Goal: Information Seeking & Learning: Understand process/instructions

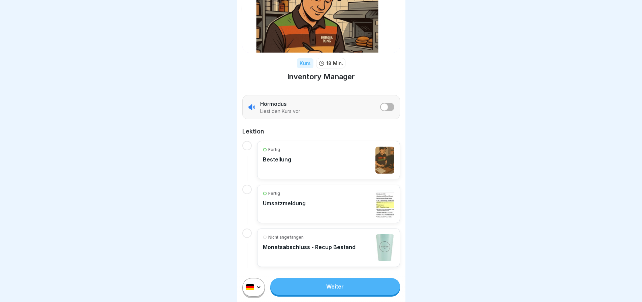
scroll to position [5, 0]
click at [356, 293] on link "Weiter" at bounding box center [334, 286] width 129 height 17
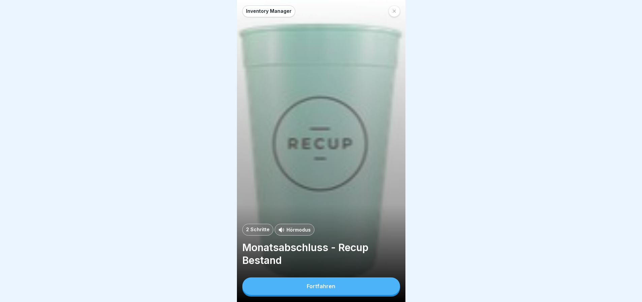
scroll to position [5, 0]
click at [342, 284] on button "Fortfahren" at bounding box center [321, 286] width 158 height 18
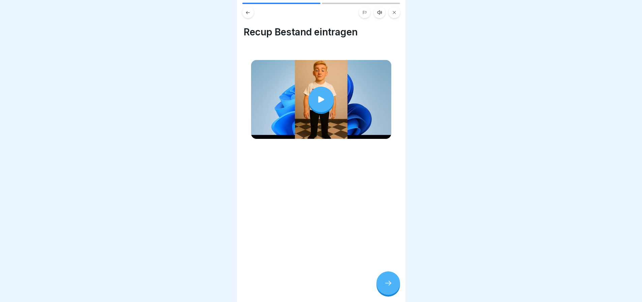
click at [311, 100] on div at bounding box center [321, 100] width 26 height 26
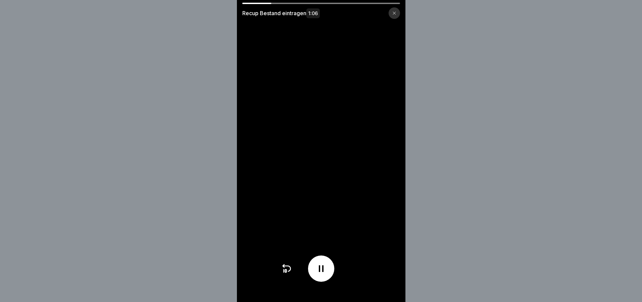
click at [327, 269] on icon at bounding box center [321, 268] width 11 height 11
click at [317, 269] on div at bounding box center [321, 269] width 26 height 26
drag, startPoint x: 296, startPoint y: 5, endPoint x: 247, endPoint y: 9, distance: 49.1
click at [247, 9] on div "Recup Bestand eintragen 1:06" at bounding box center [321, 11] width 169 height 16
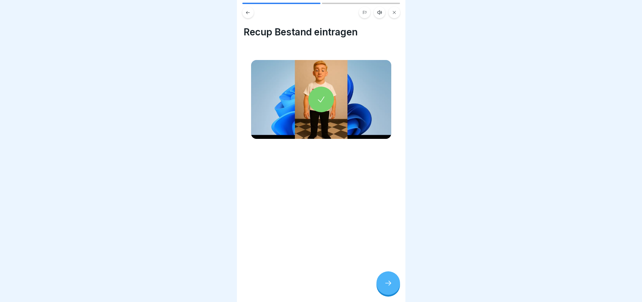
click at [317, 98] on div at bounding box center [321, 100] width 26 height 26
click at [387, 278] on div at bounding box center [389, 283] width 24 height 24
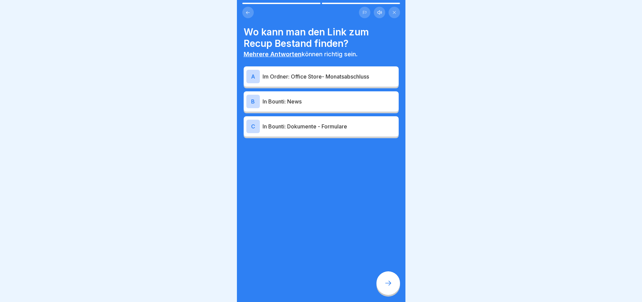
click at [327, 72] on p "Im Ordner: Office Store- Monatsabschluss" at bounding box center [329, 76] width 133 height 8
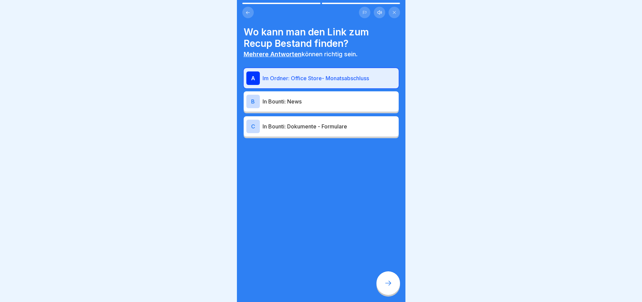
click at [391, 277] on div at bounding box center [389, 283] width 24 height 24
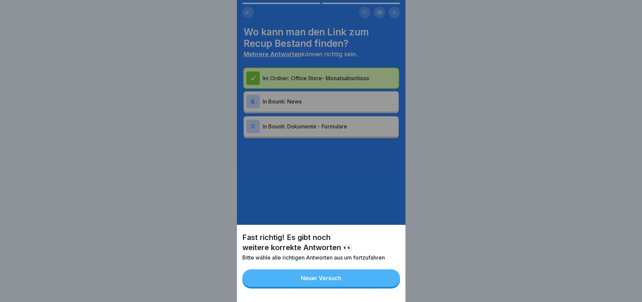
click at [321, 143] on div "Fast richtig! Es gibt noch weitere korrekte Antworten 👀 Bitte wähle alle richti…" at bounding box center [321, 151] width 169 height 302
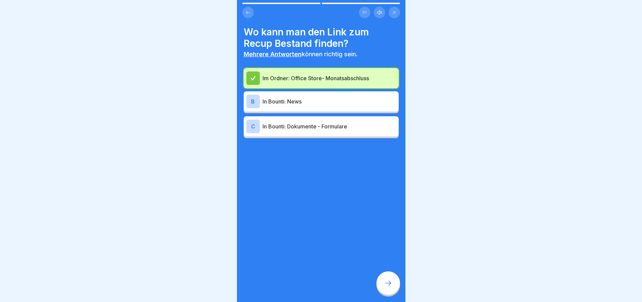
click at [309, 124] on p "In Bounti: Dokumente - Formulare" at bounding box center [329, 126] width 133 height 8
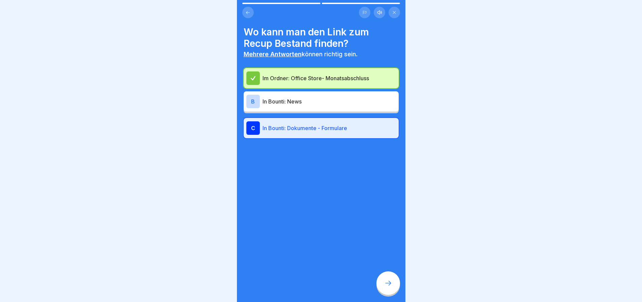
click at [384, 279] on div at bounding box center [389, 283] width 24 height 24
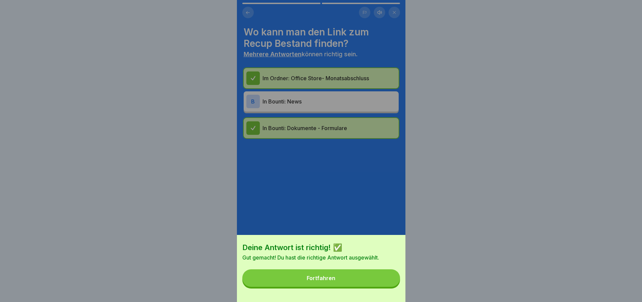
click at [375, 286] on button "Fortfahren" at bounding box center [321, 278] width 158 height 18
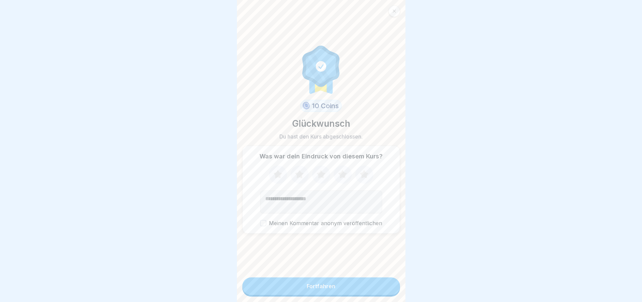
click at [281, 172] on icon at bounding box center [278, 175] width 18 height 18
click at [282, 173] on icon at bounding box center [278, 175] width 18 height 18
click at [299, 172] on icon at bounding box center [299, 174] width 9 height 8
click at [320, 174] on icon at bounding box center [321, 174] width 9 height 8
click at [347, 173] on icon at bounding box center [343, 175] width 18 height 18
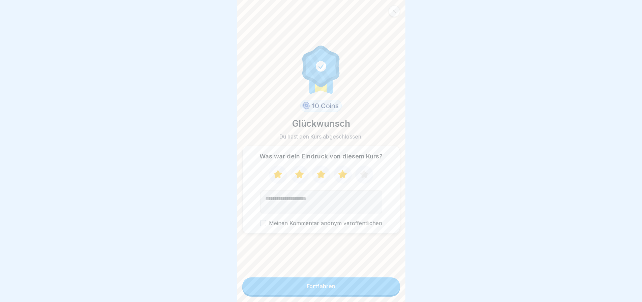
click at [364, 173] on icon at bounding box center [364, 175] width 18 height 18
click at [336, 290] on button "Fortfahren" at bounding box center [321, 286] width 158 height 18
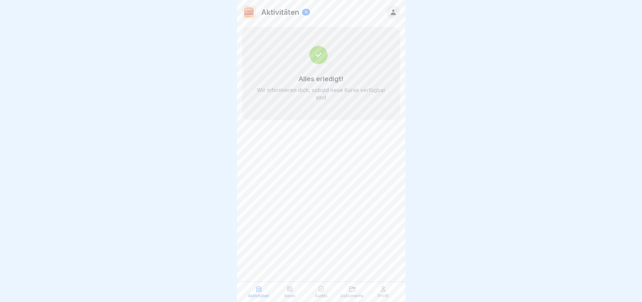
click at [295, 293] on div "News" at bounding box center [290, 292] width 28 height 13
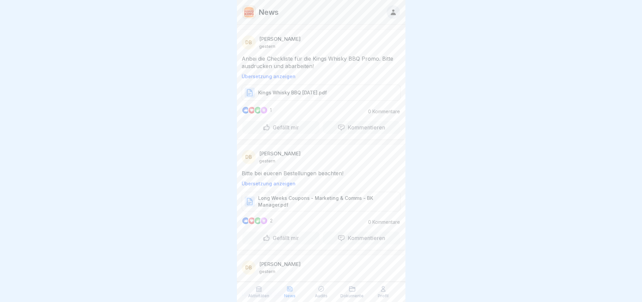
click at [345, 291] on div "Dokumente" at bounding box center [352, 292] width 28 height 13
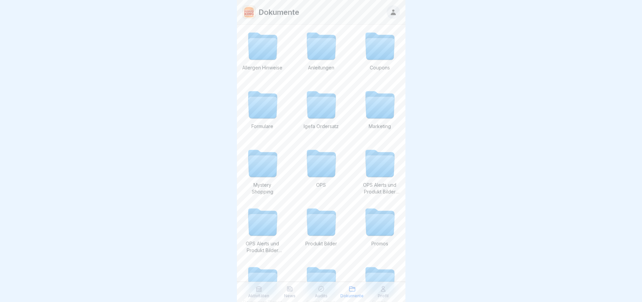
click at [364, 298] on div "Dokumente" at bounding box center [352, 292] width 28 height 13
click at [374, 291] on div "Profil" at bounding box center [383, 292] width 28 height 13
click at [376, 290] on div "Profil" at bounding box center [383, 292] width 28 height 13
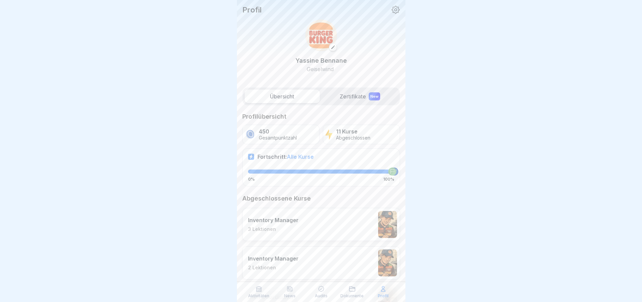
scroll to position [67, 0]
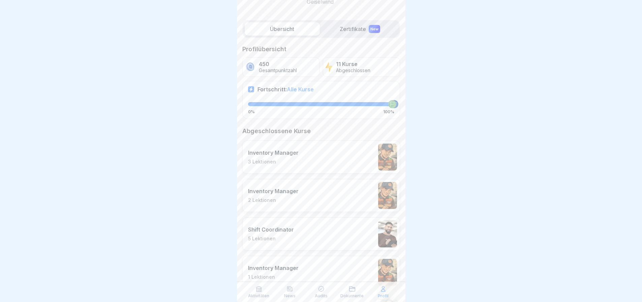
click at [317, 197] on div "Inventory Manager 2 Lektionen" at bounding box center [321, 195] width 158 height 33
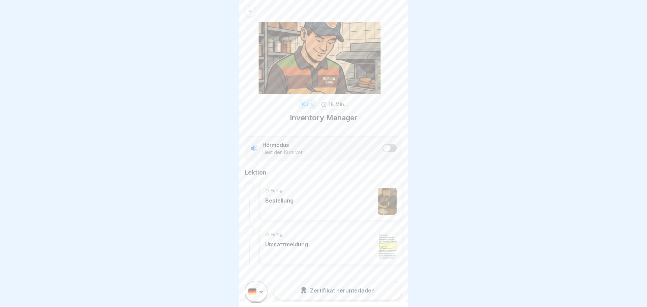
click at [254, 294] on html "Kurs 18 Min. Inventory Manager Hörmodus Liest den Kurs vor Lektion Fertig Beste…" at bounding box center [323, 153] width 647 height 307
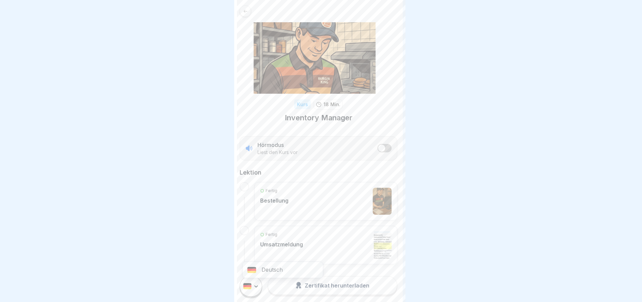
click at [504, 238] on html "Kurs 18 Min. Inventory Manager Hörmodus Liest den Kurs vor Lektion Fertig Beste…" at bounding box center [321, 151] width 642 height 302
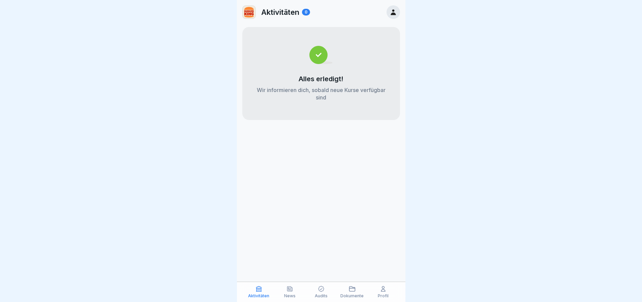
click at [354, 290] on icon at bounding box center [352, 289] width 7 height 7
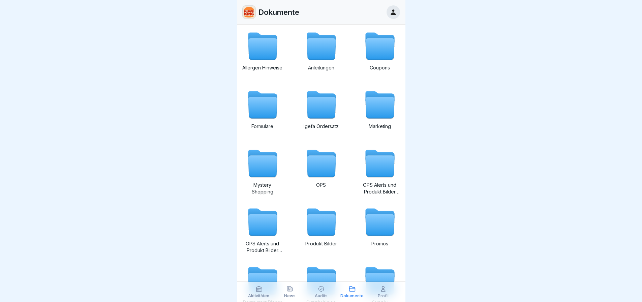
click at [264, 104] on icon at bounding box center [262, 108] width 29 height 22
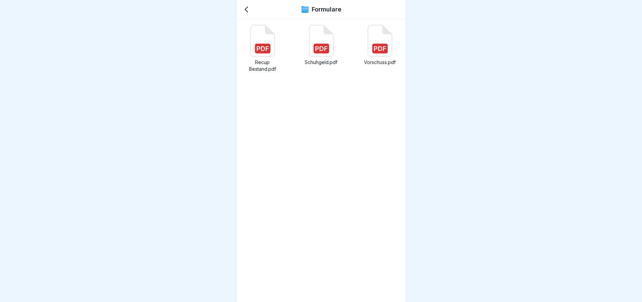
click at [269, 51] on rect at bounding box center [263, 49] width 16 height 10
click at [320, 33] on icon at bounding box center [321, 40] width 24 height 31
click at [377, 47] on rect at bounding box center [380, 49] width 16 height 10
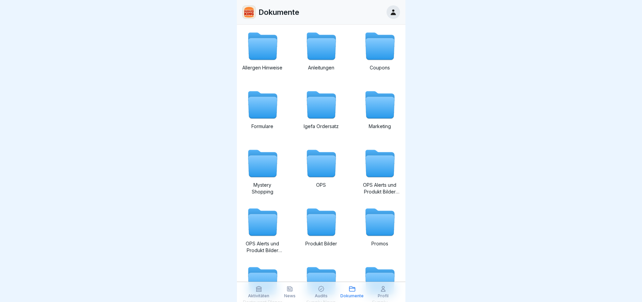
scroll to position [34, 0]
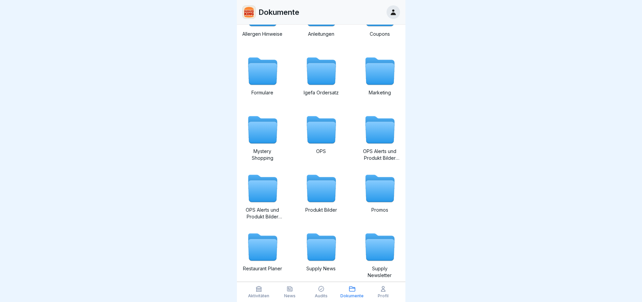
click at [318, 192] on icon at bounding box center [321, 192] width 29 height 22
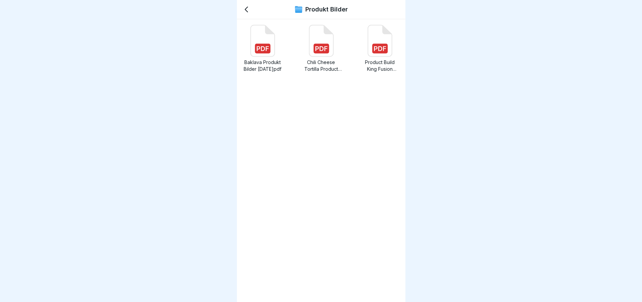
click at [266, 49] on icon at bounding box center [263, 48] width 12 height 5
click at [381, 50] on rect at bounding box center [380, 49] width 16 height 10
click at [315, 50] on icon at bounding box center [321, 48] width 12 height 5
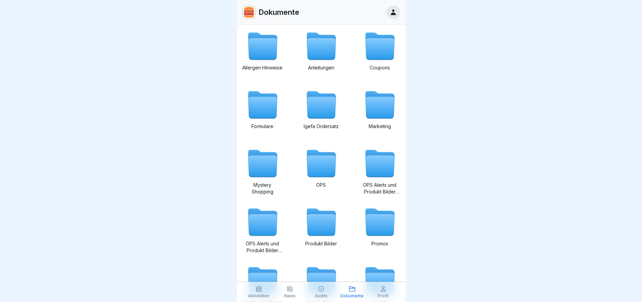
scroll to position [47, 0]
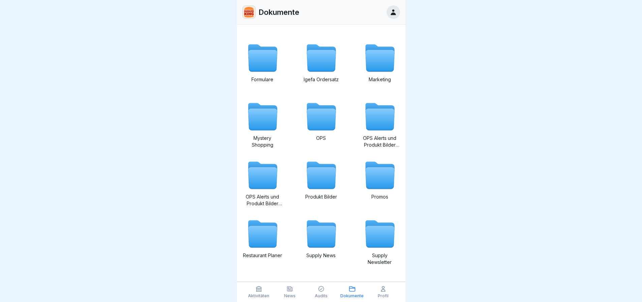
click at [321, 226] on icon at bounding box center [321, 237] width 29 height 22
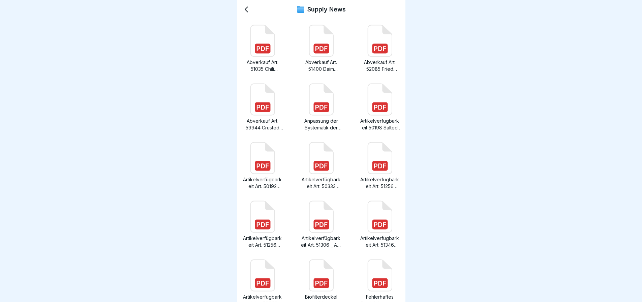
click at [259, 49] on icon at bounding box center [263, 48] width 12 height 5
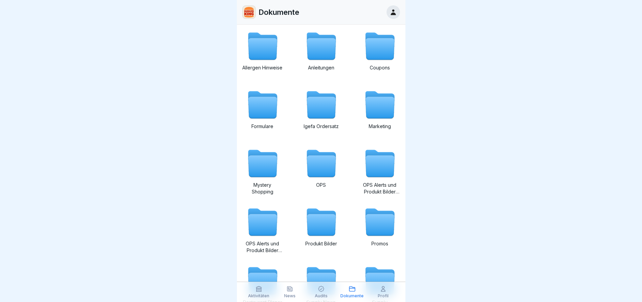
scroll to position [5, 0]
click at [314, 104] on icon at bounding box center [321, 108] width 29 height 22
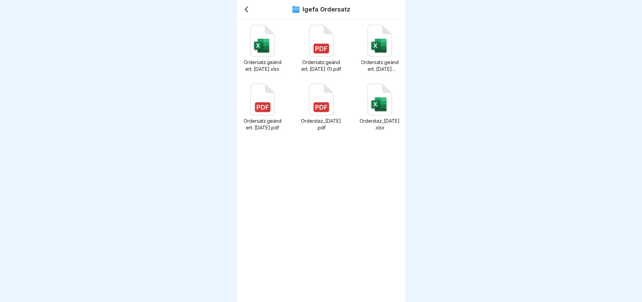
click at [270, 42] on rect at bounding box center [263, 46] width 13 height 15
click at [467, 54] on div at bounding box center [321, 151] width 642 height 302
click at [317, 53] on rect at bounding box center [321, 49] width 16 height 10
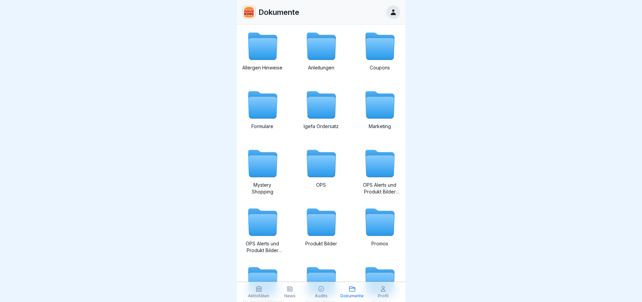
click at [323, 45] on icon at bounding box center [321, 49] width 29 height 22
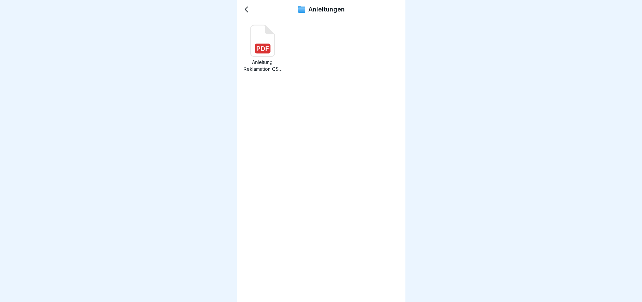
click at [253, 61] on p "Anleitung Reklamation QSL Portal.pdf" at bounding box center [262, 65] width 40 height 13
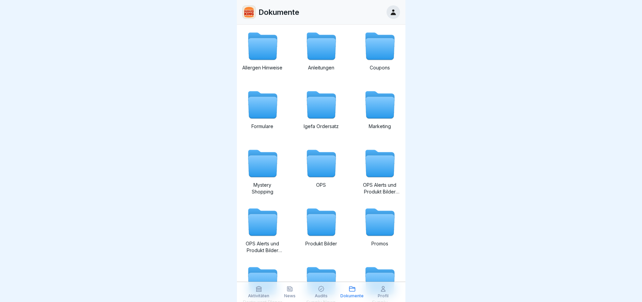
scroll to position [47, 0]
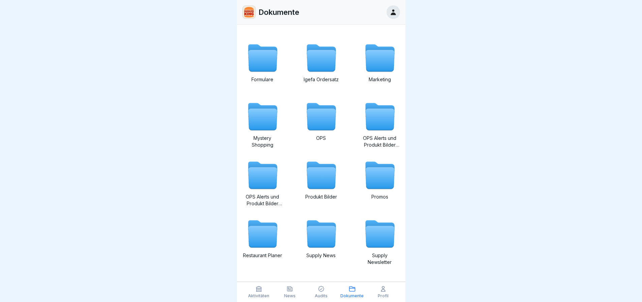
click at [384, 236] on icon at bounding box center [379, 237] width 29 height 22
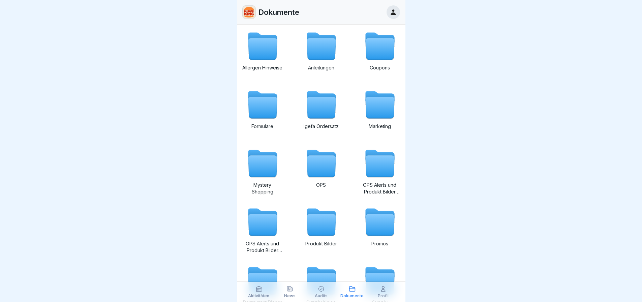
scroll to position [47, 0]
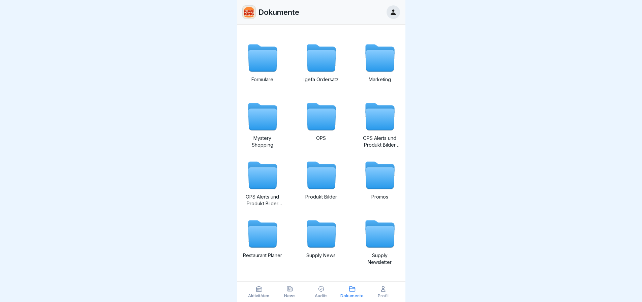
click at [260, 232] on icon at bounding box center [262, 237] width 29 height 22
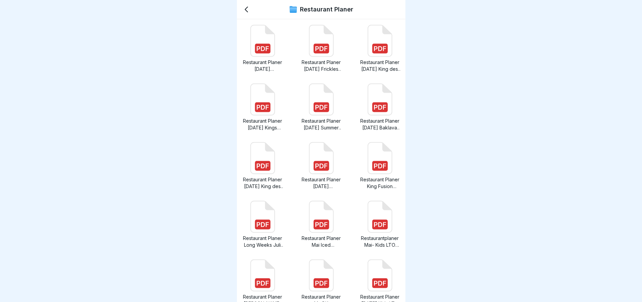
click at [269, 46] on rect at bounding box center [263, 49] width 16 height 10
